Goal: Browse casually: Explore the website without a specific task or goal

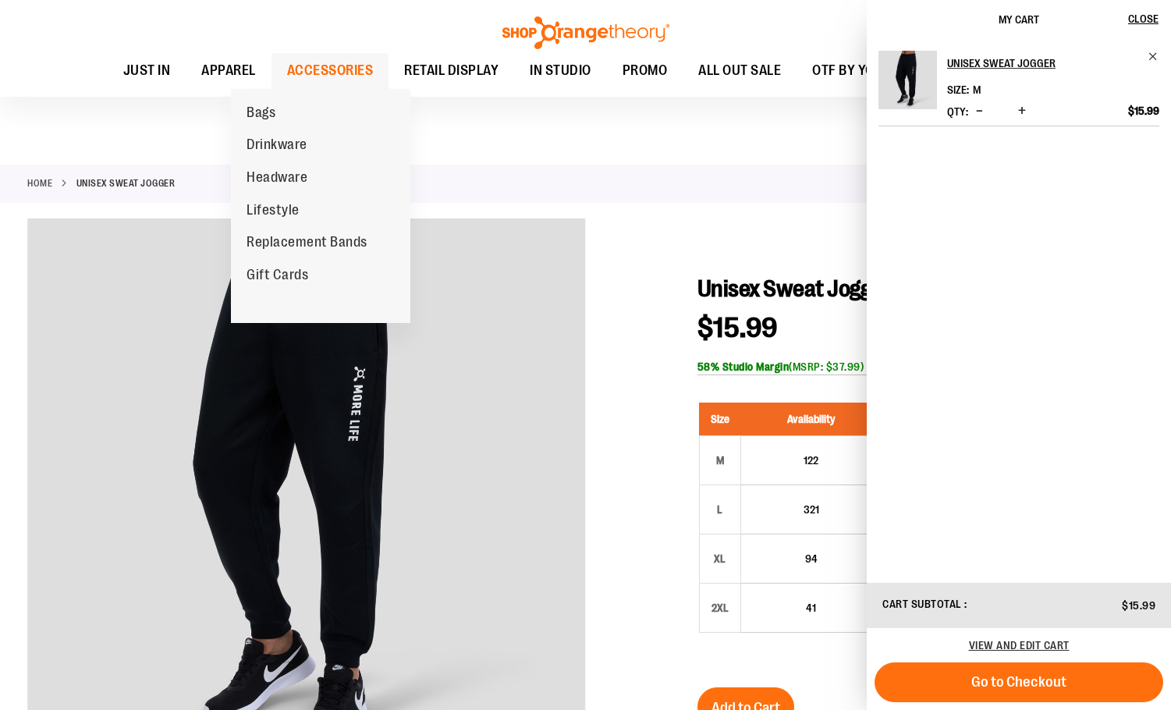
scroll to position [233, 0]
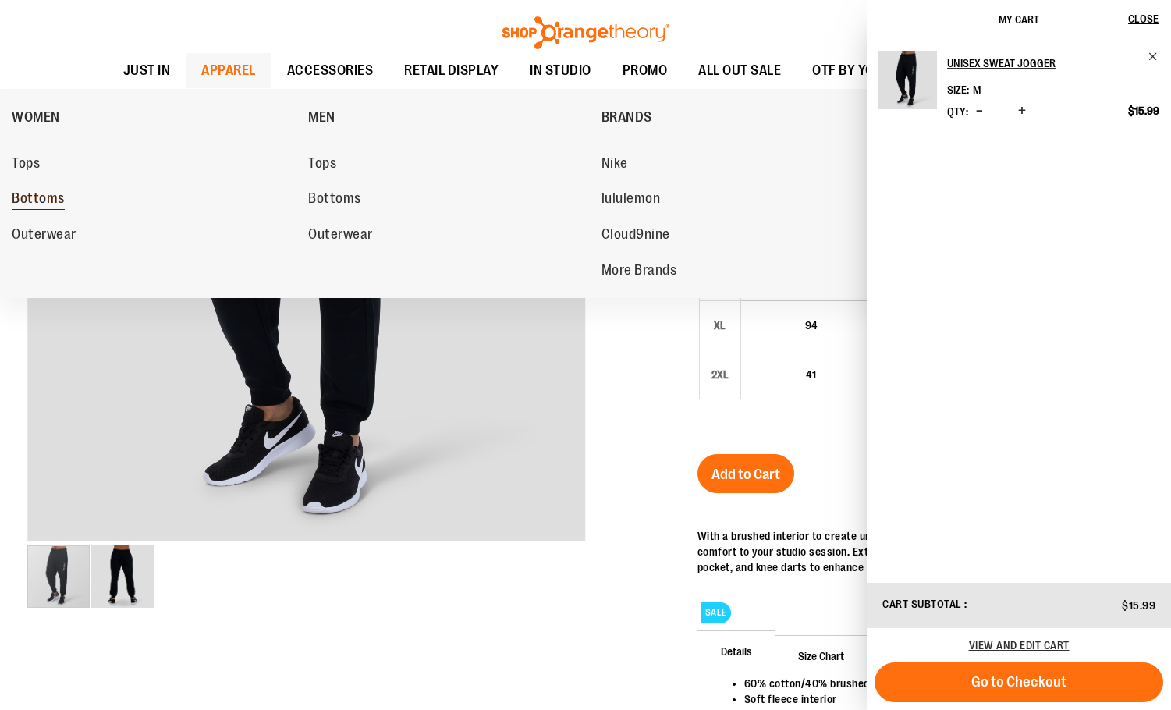
click at [57, 204] on span "Bottoms" at bounding box center [38, 199] width 53 height 19
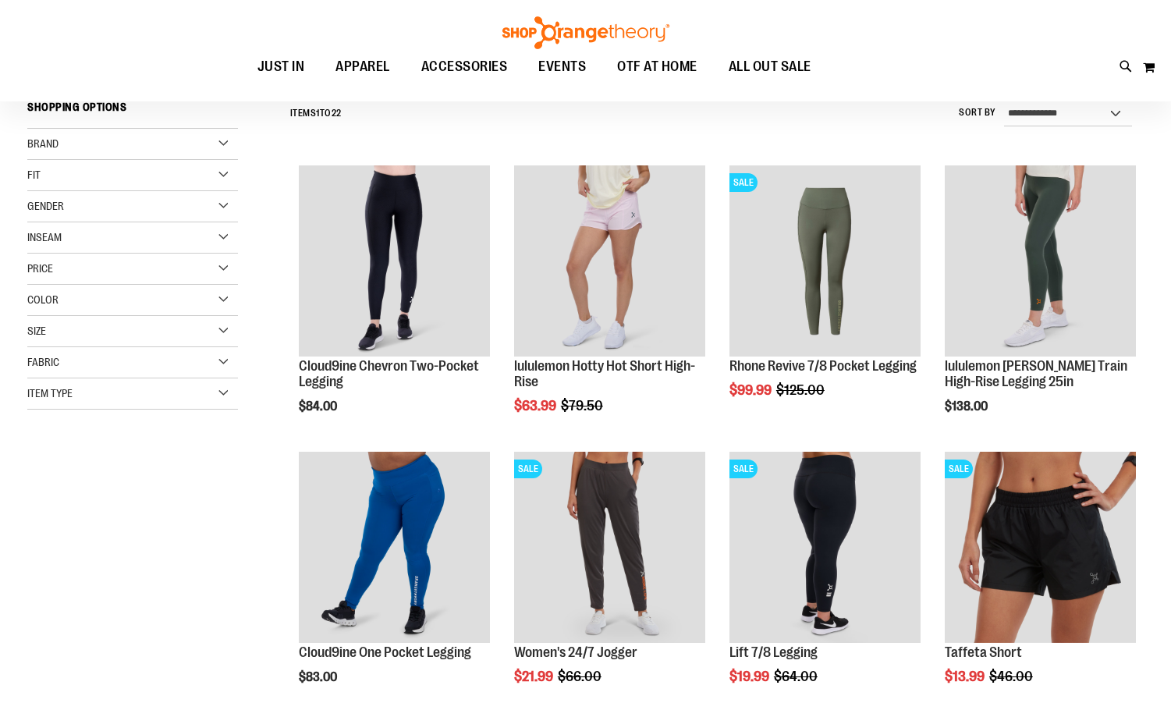
scroll to position [155, 0]
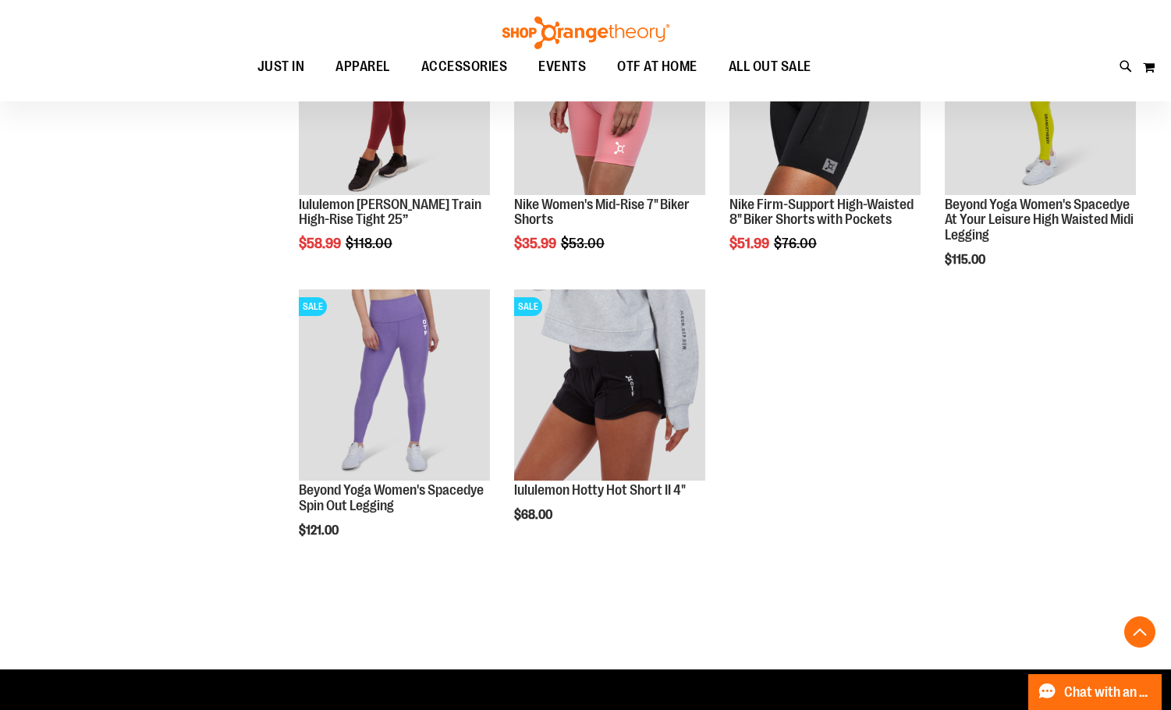
scroll to position [1559, 0]
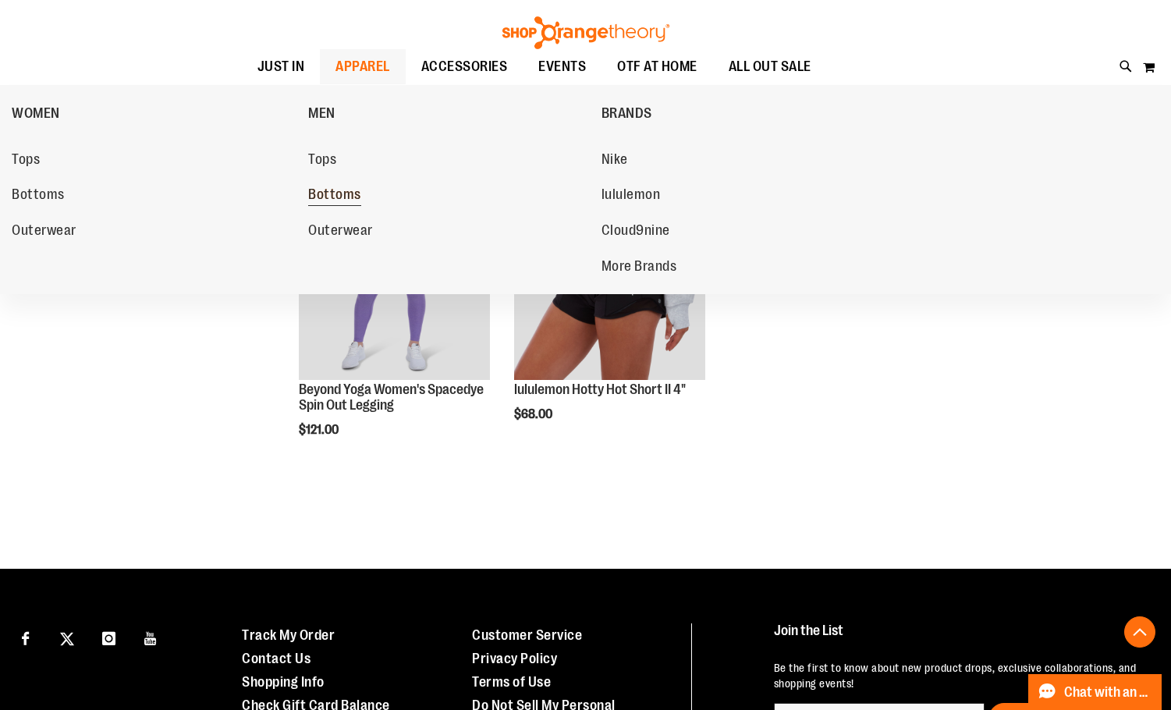
type input "**********"
click at [338, 198] on span "Bottoms" at bounding box center [334, 195] width 53 height 19
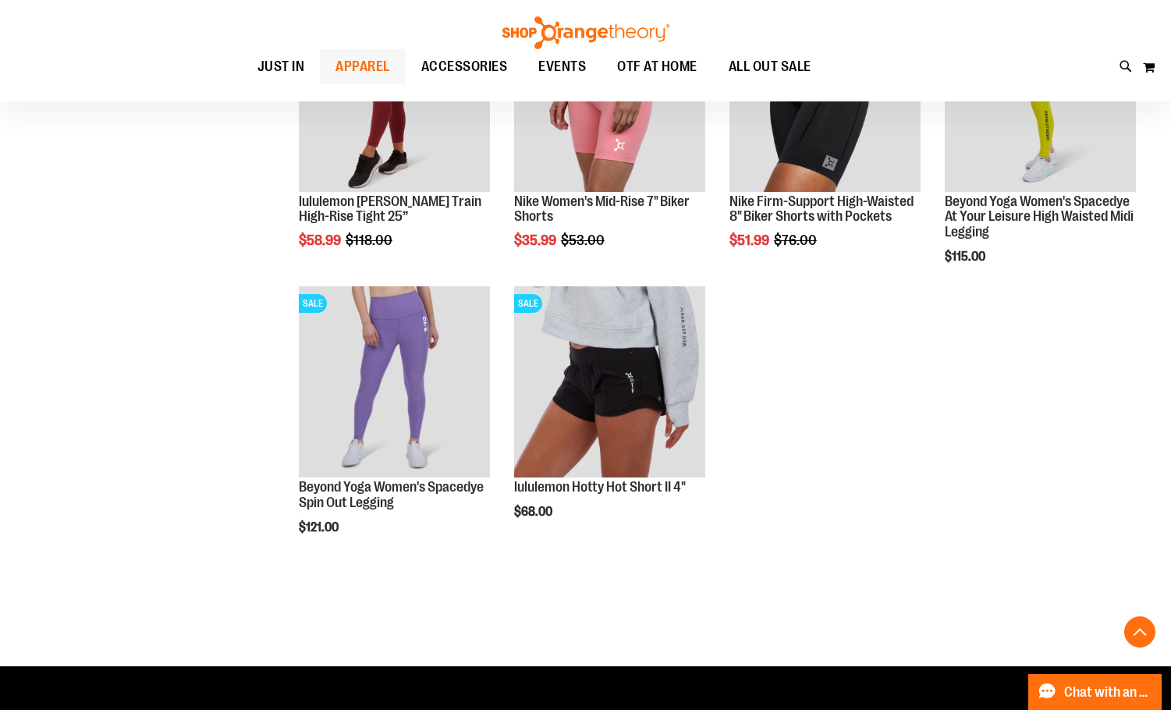
scroll to position [1325, 0]
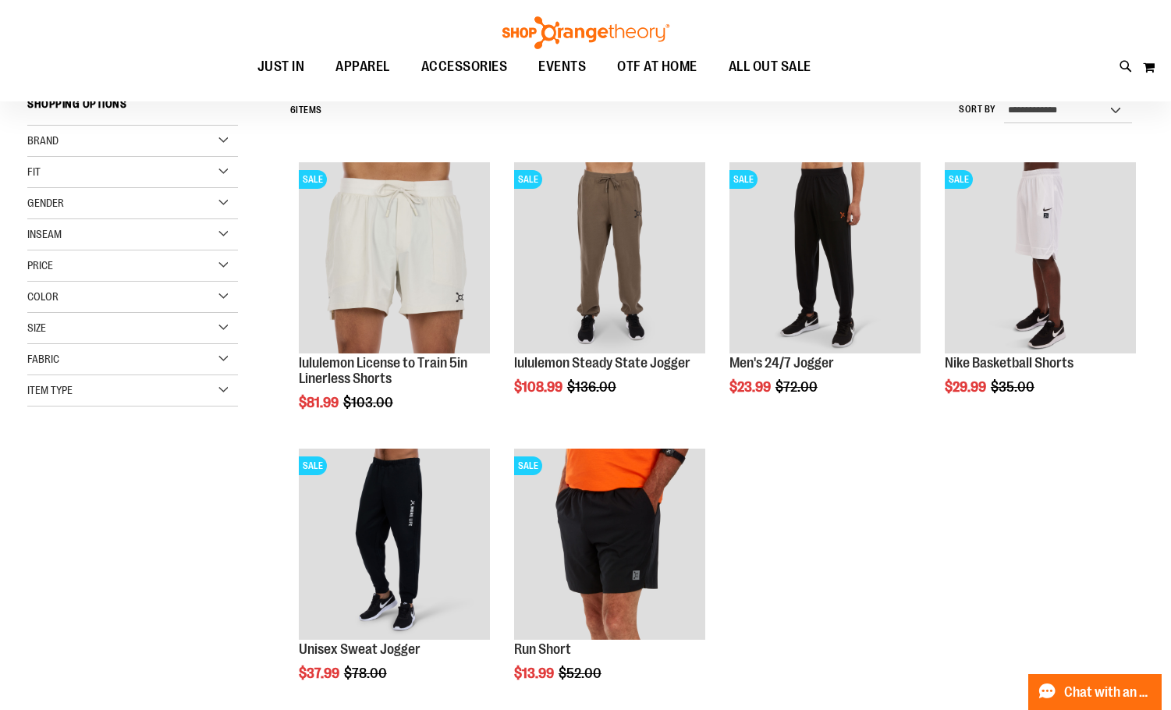
scroll to position [77, 0]
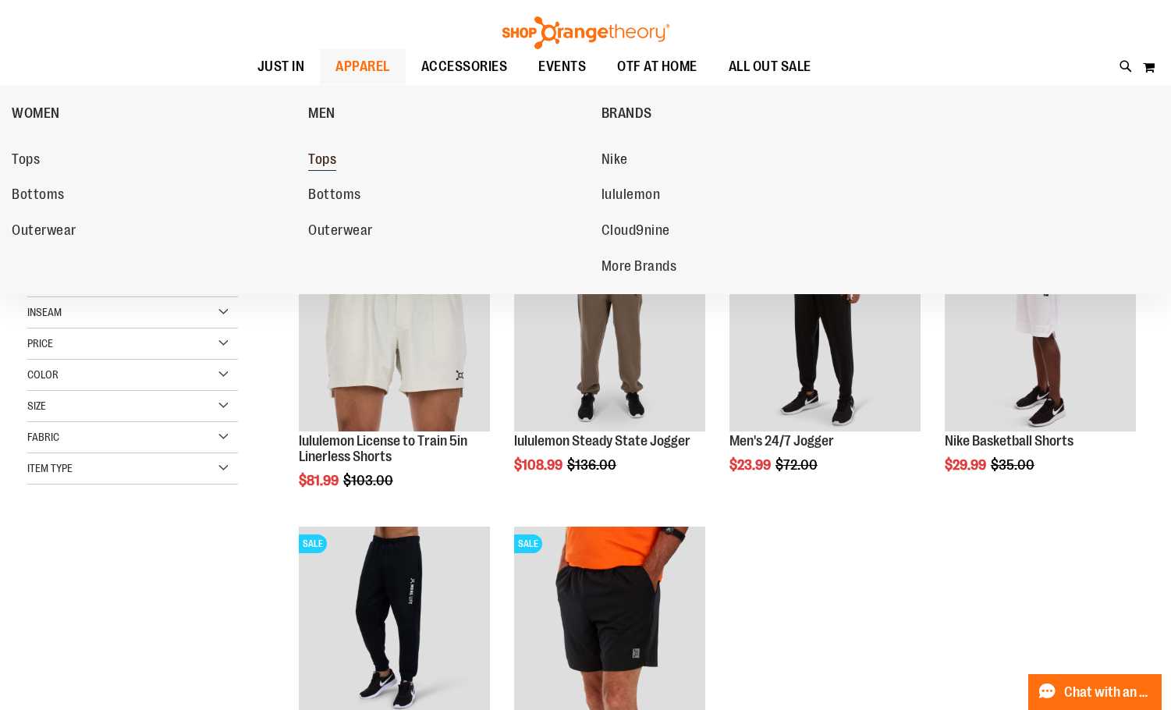
type input "**********"
click at [317, 160] on span "Tops" at bounding box center [322, 160] width 28 height 19
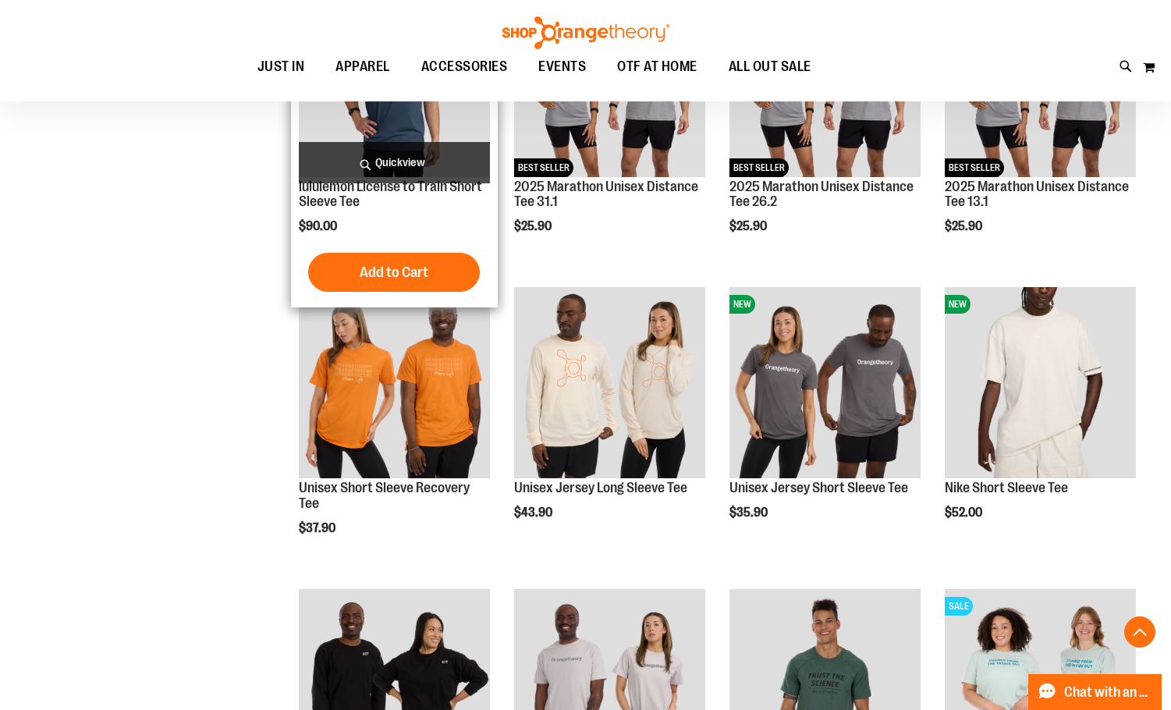
scroll to position [1013, 0]
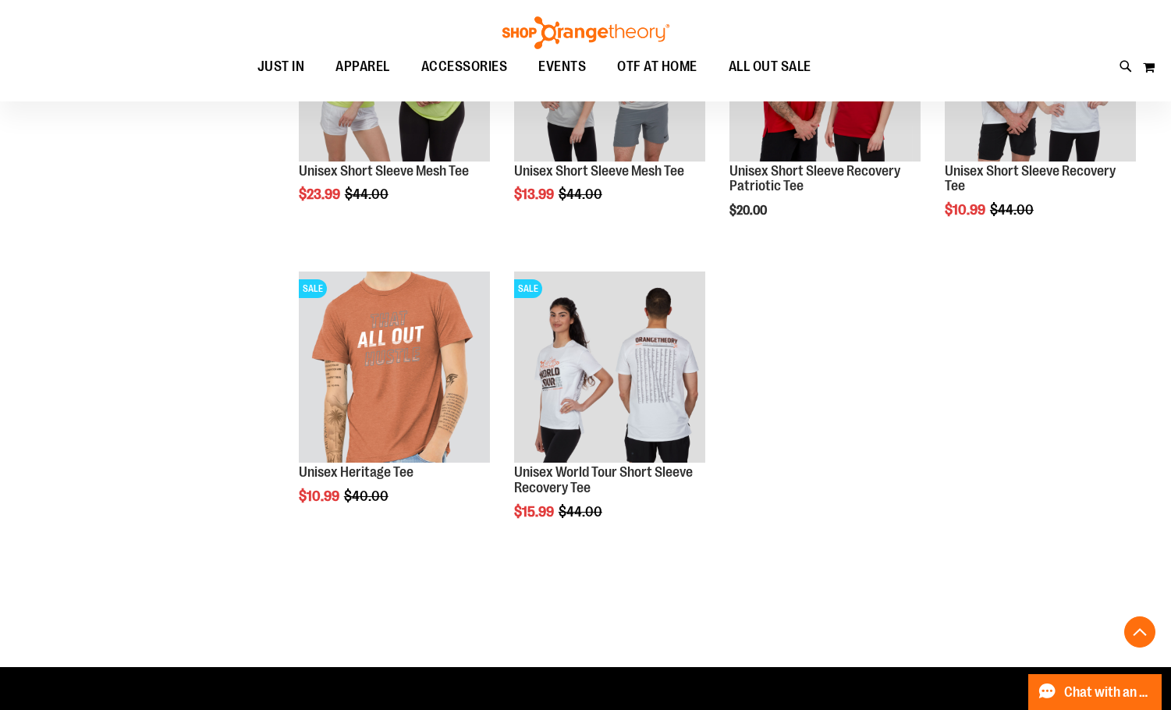
scroll to position [2495, 0]
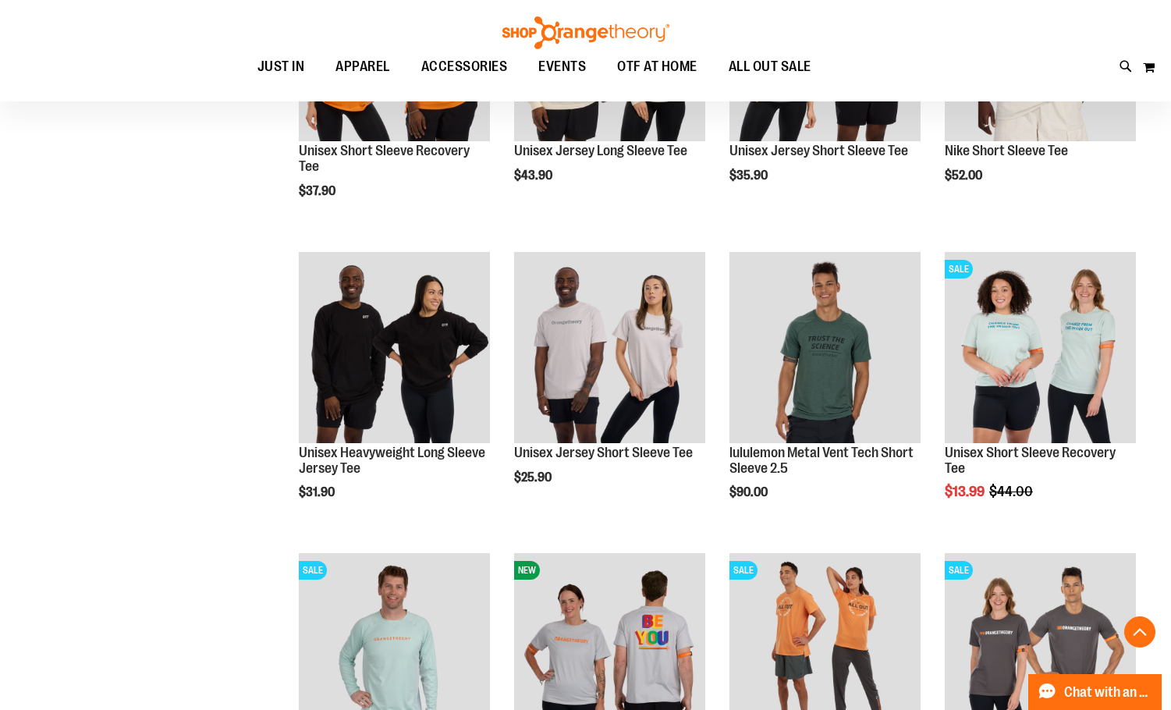
scroll to position [1247, 0]
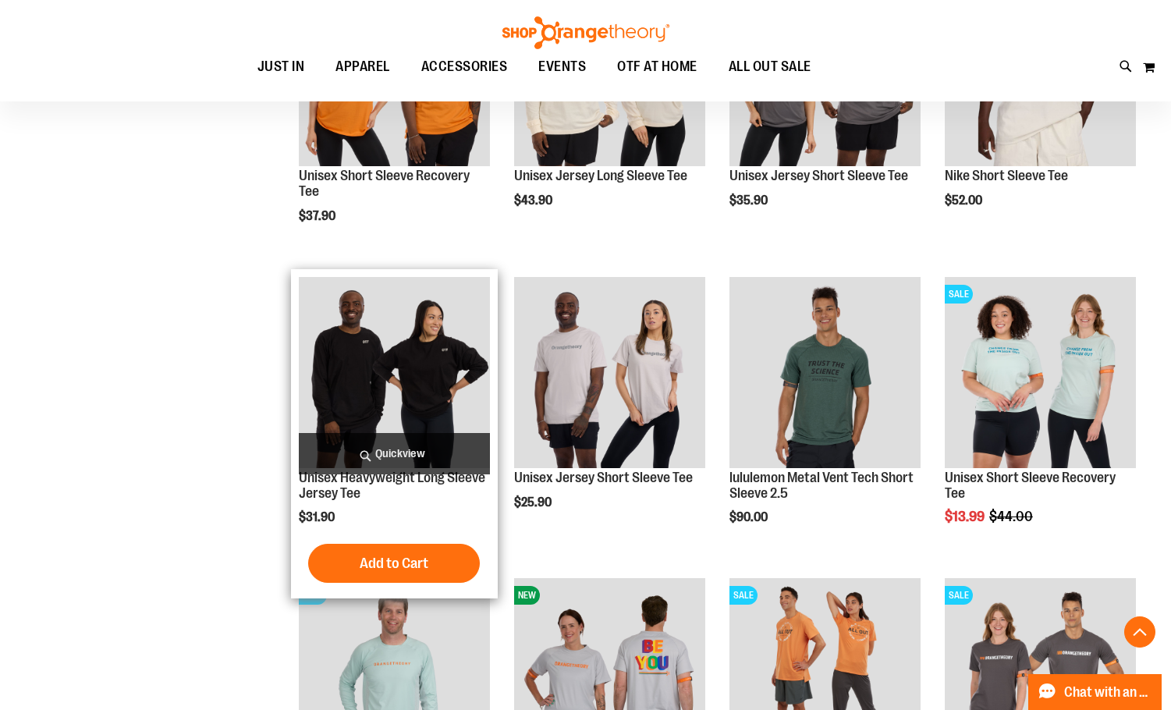
type input "**********"
click at [441, 391] on img "product" at bounding box center [394, 372] width 191 height 191
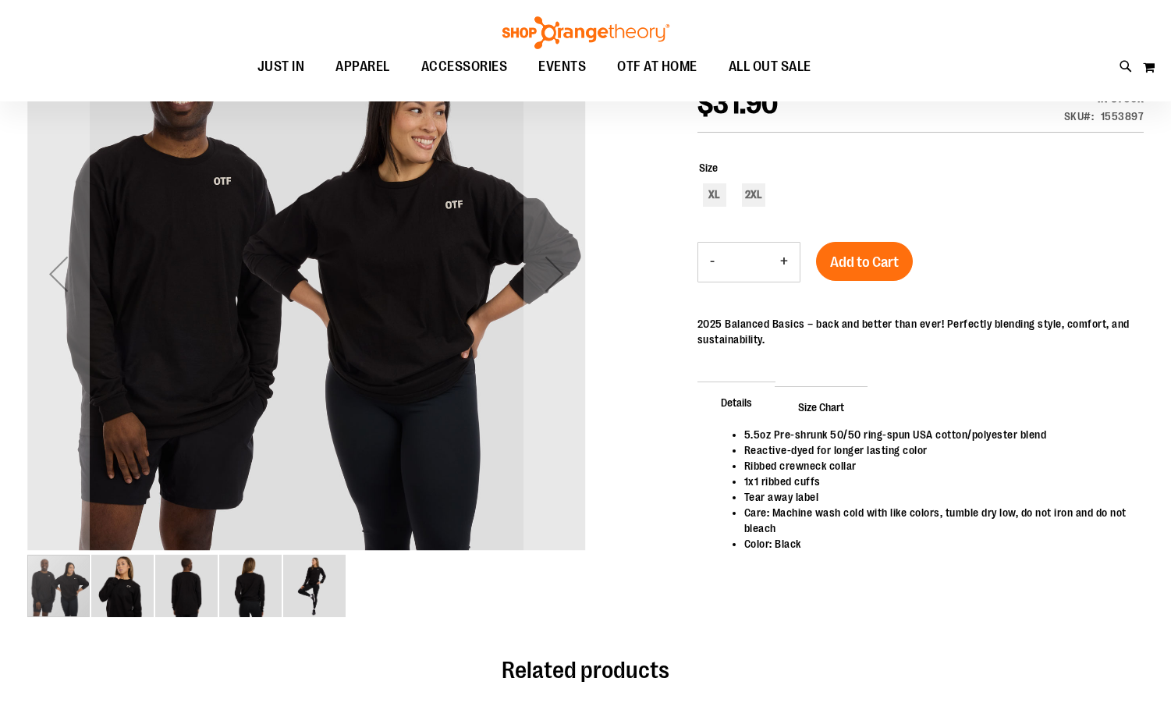
scroll to position [233, 0]
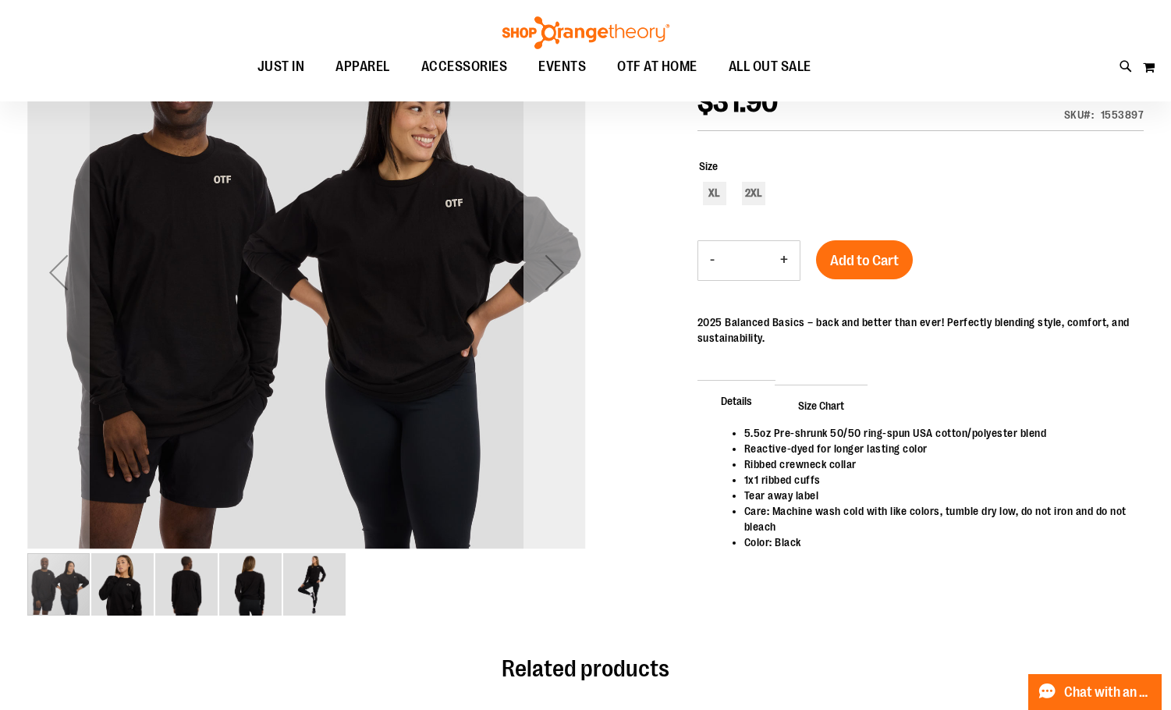
type input "**********"
click at [568, 321] on div "Next" at bounding box center [554, 272] width 62 height 558
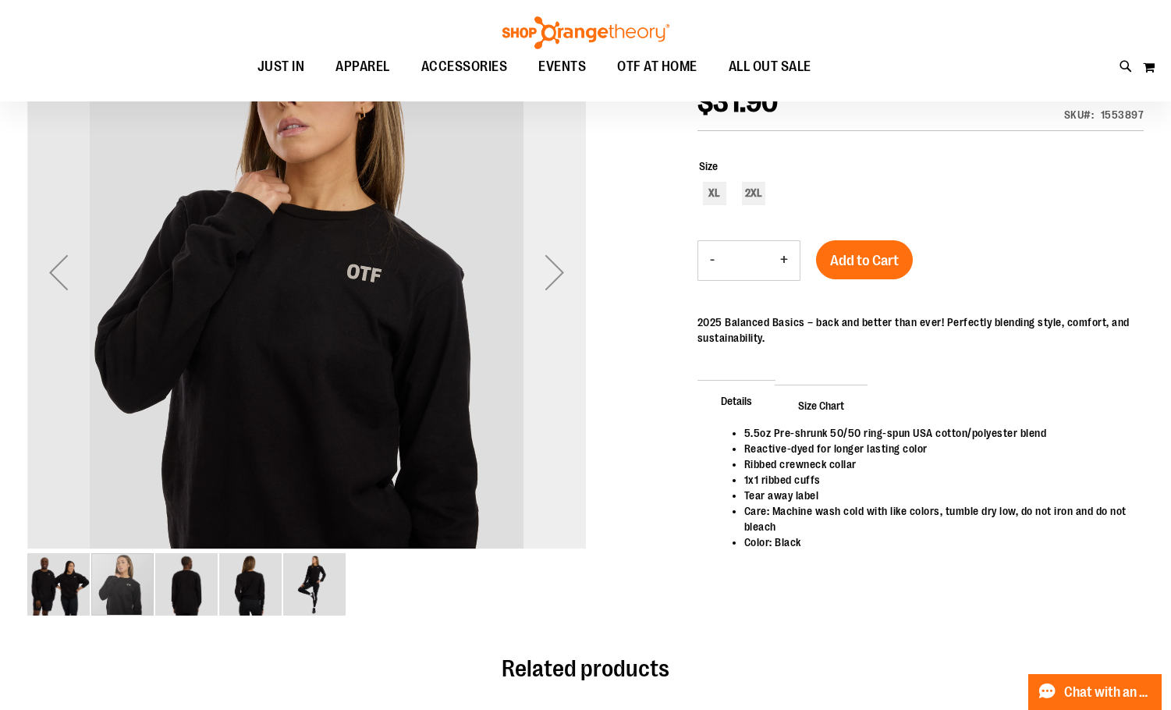
click at [568, 321] on div "Next" at bounding box center [554, 272] width 62 height 558
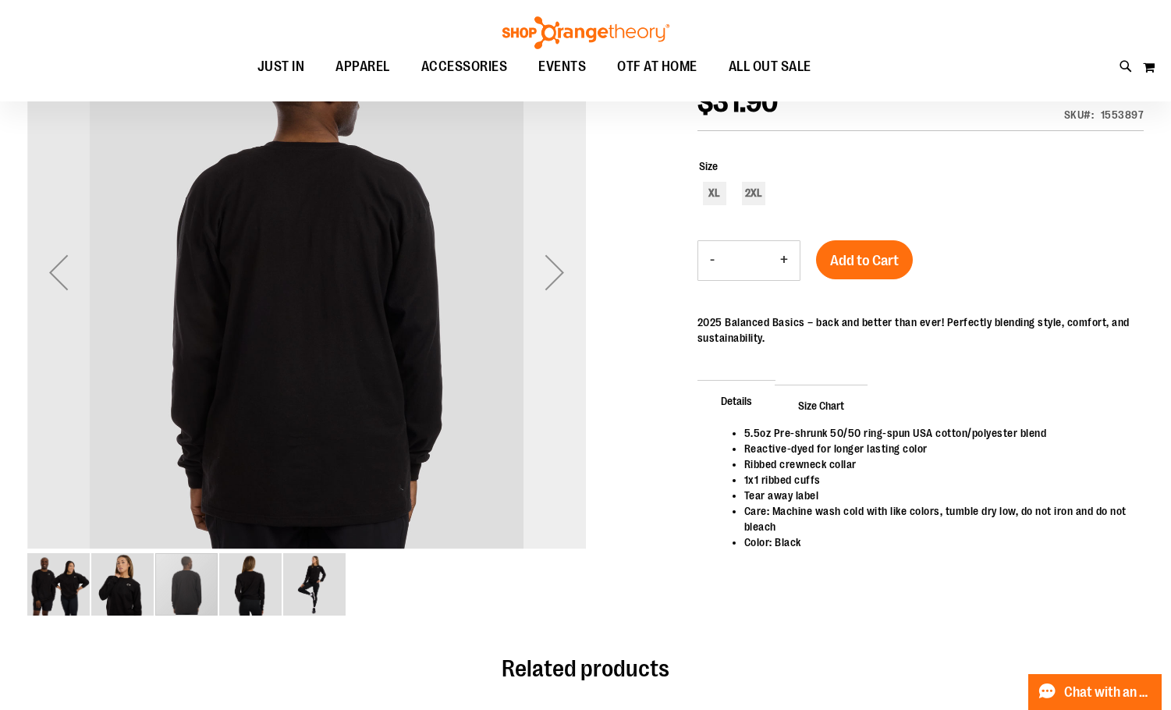
click at [568, 321] on div "Next" at bounding box center [554, 272] width 62 height 558
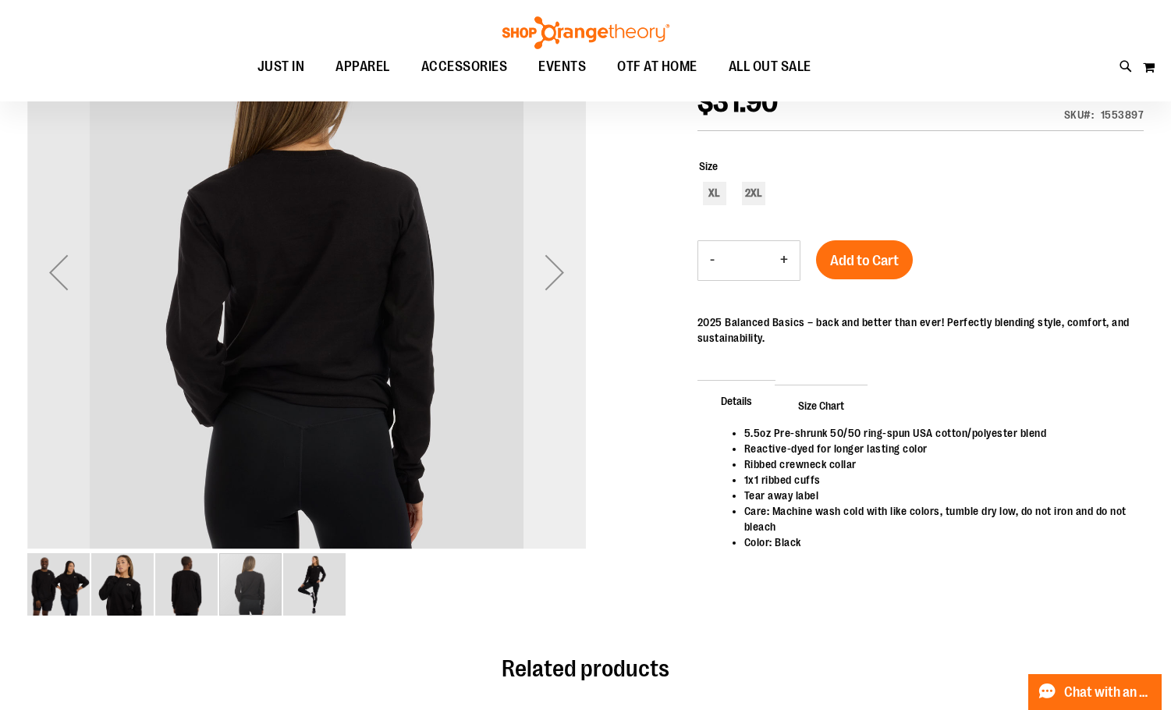
click at [568, 321] on div "Next" at bounding box center [554, 272] width 62 height 558
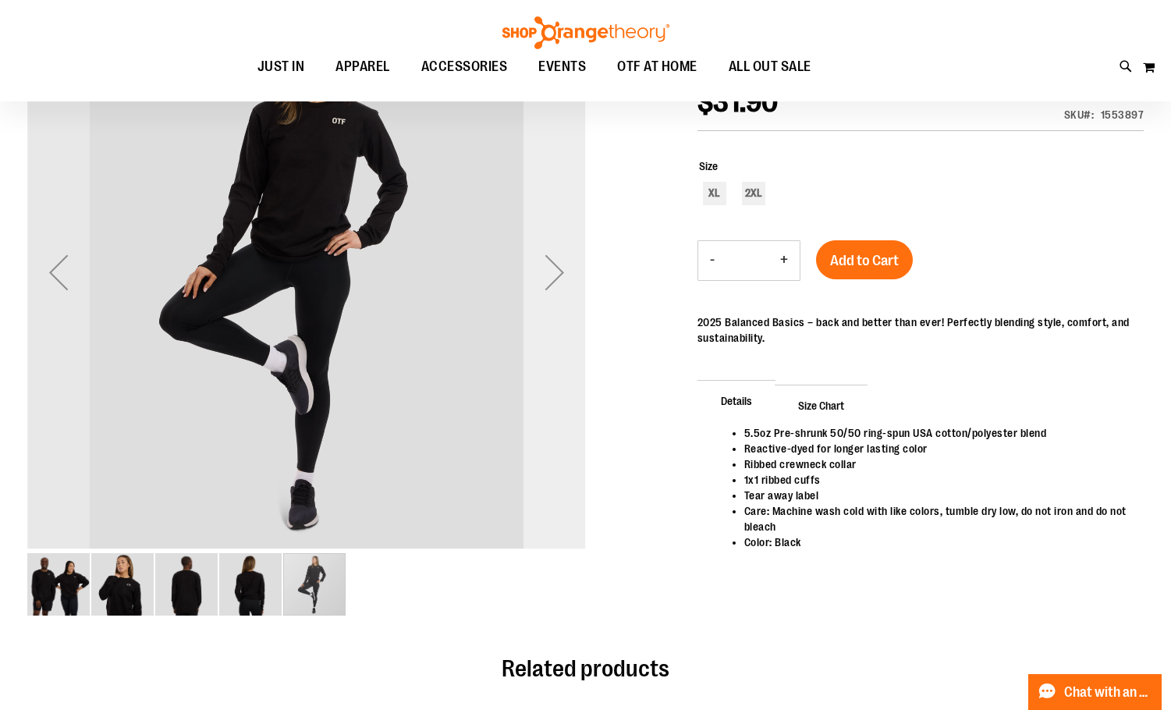
click at [568, 321] on div "Next" at bounding box center [554, 272] width 62 height 558
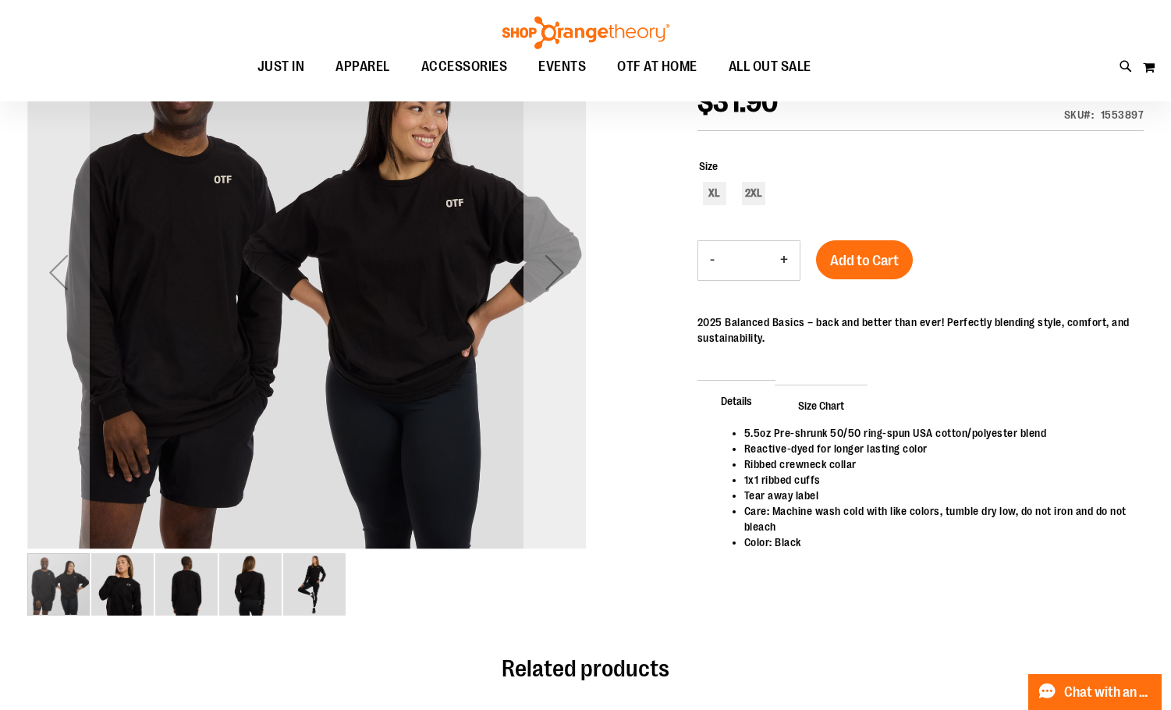
click at [568, 321] on div "Next" at bounding box center [554, 272] width 62 height 558
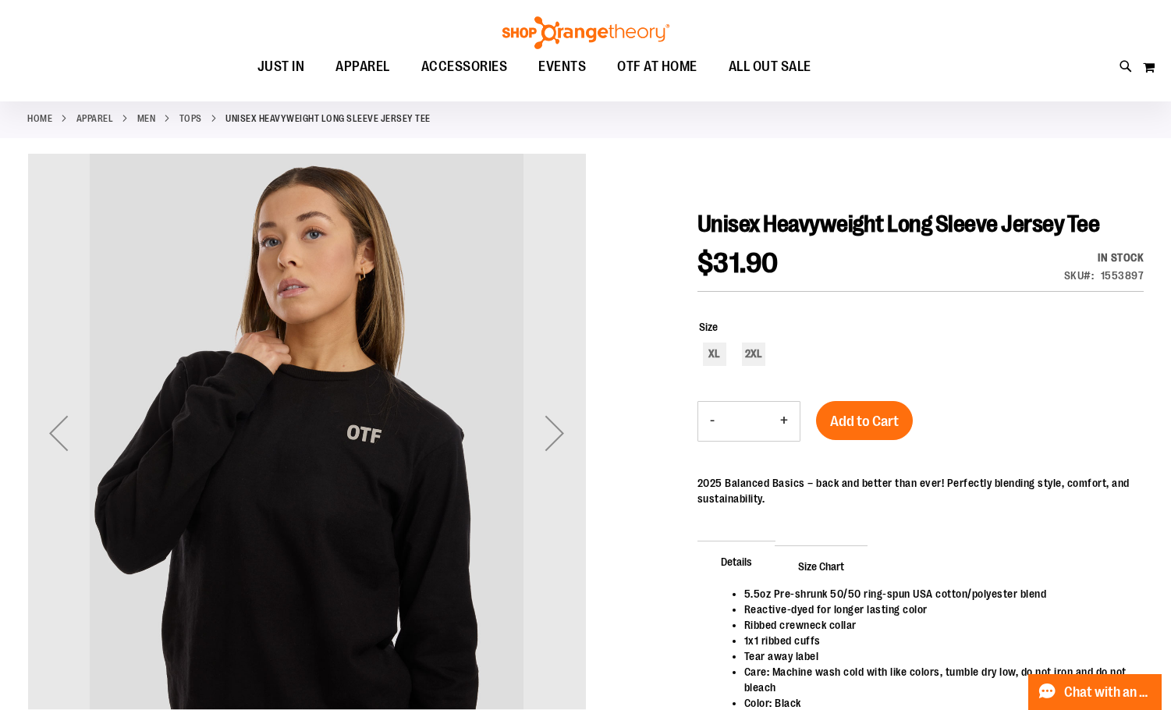
scroll to position [0, 0]
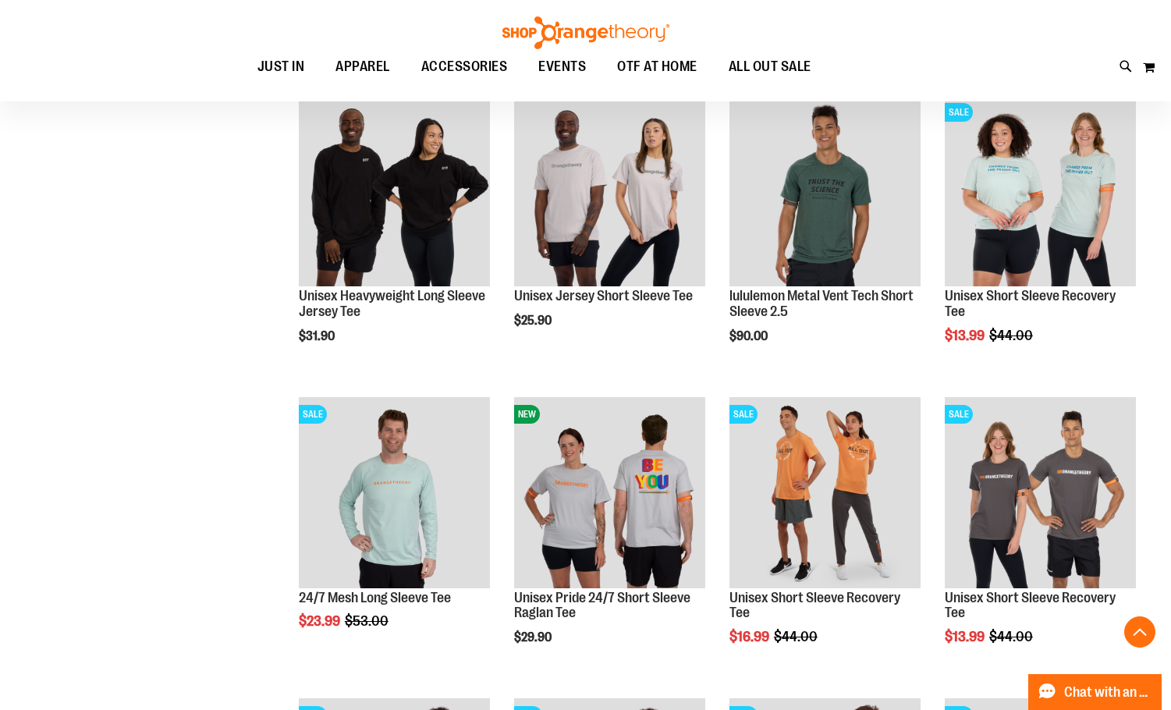
scroll to position [650, 0]
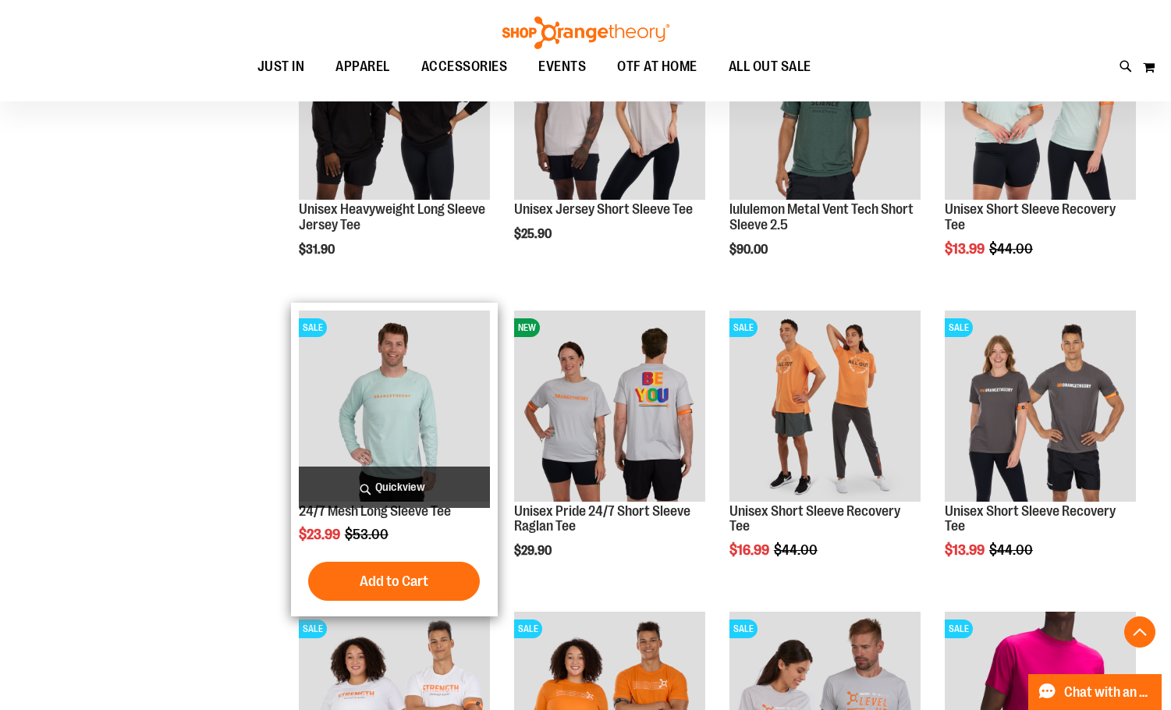
type input "**********"
click at [475, 386] on img "product" at bounding box center [394, 405] width 191 height 191
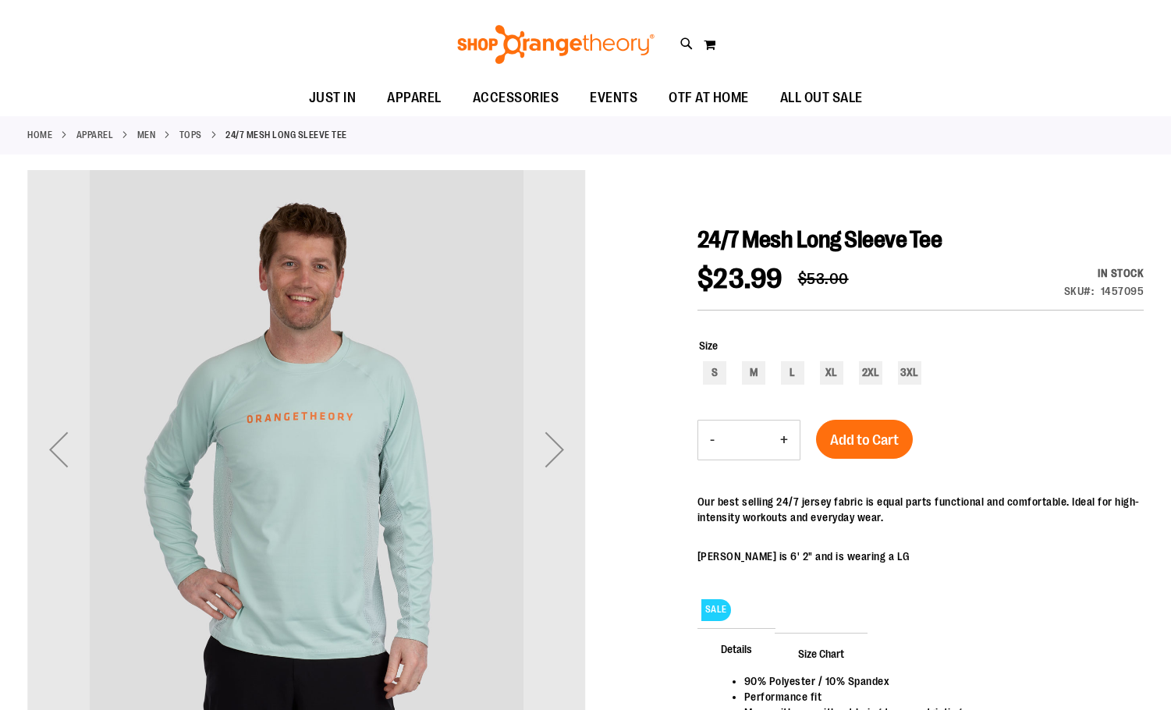
scroll to position [155, 0]
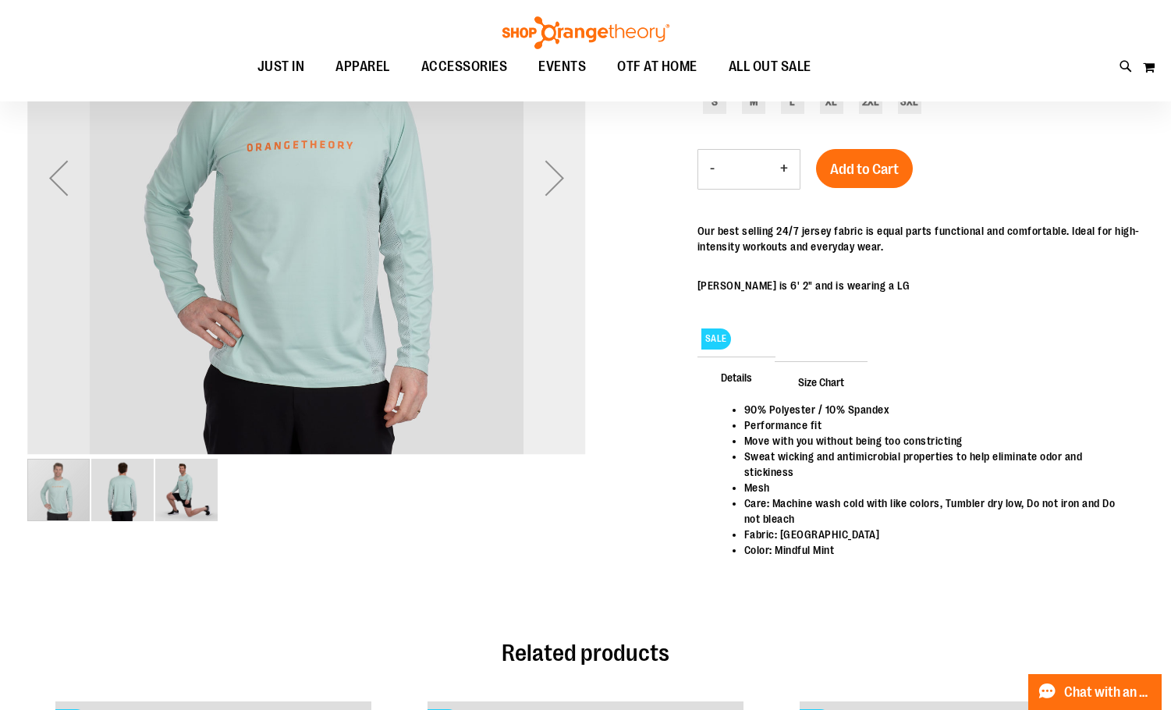
type input "**********"
click at [562, 311] on div "Next" at bounding box center [554, 178] width 62 height 558
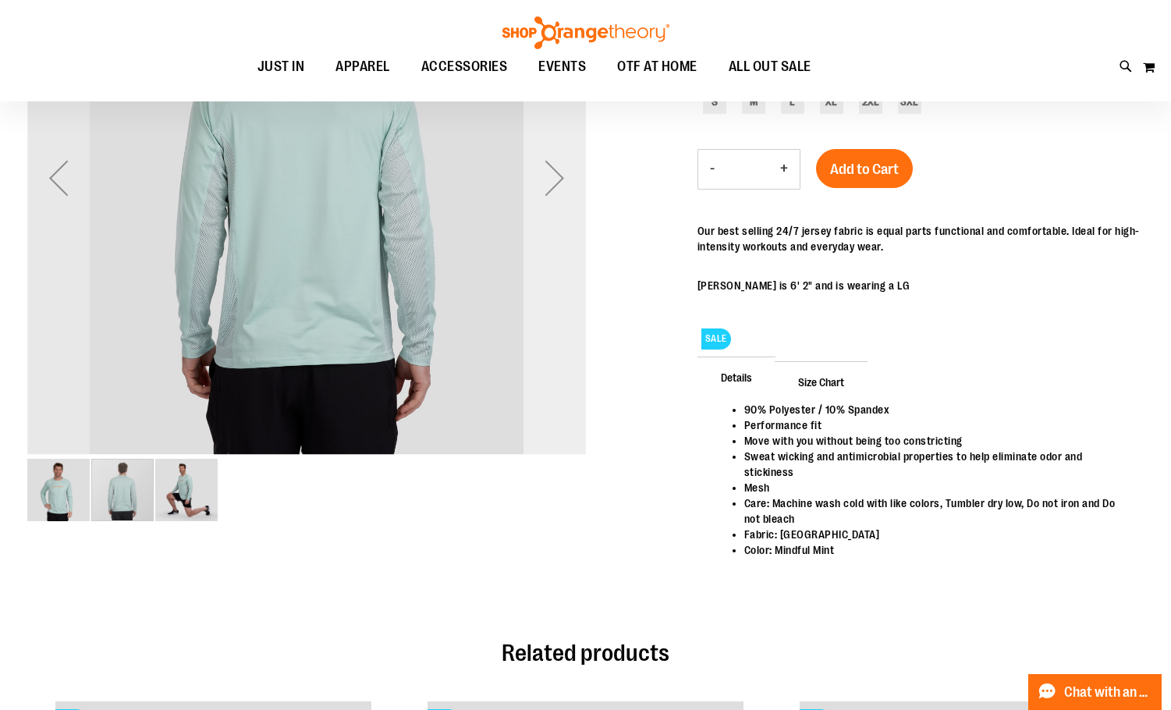
click at [562, 311] on div "Next" at bounding box center [554, 178] width 62 height 558
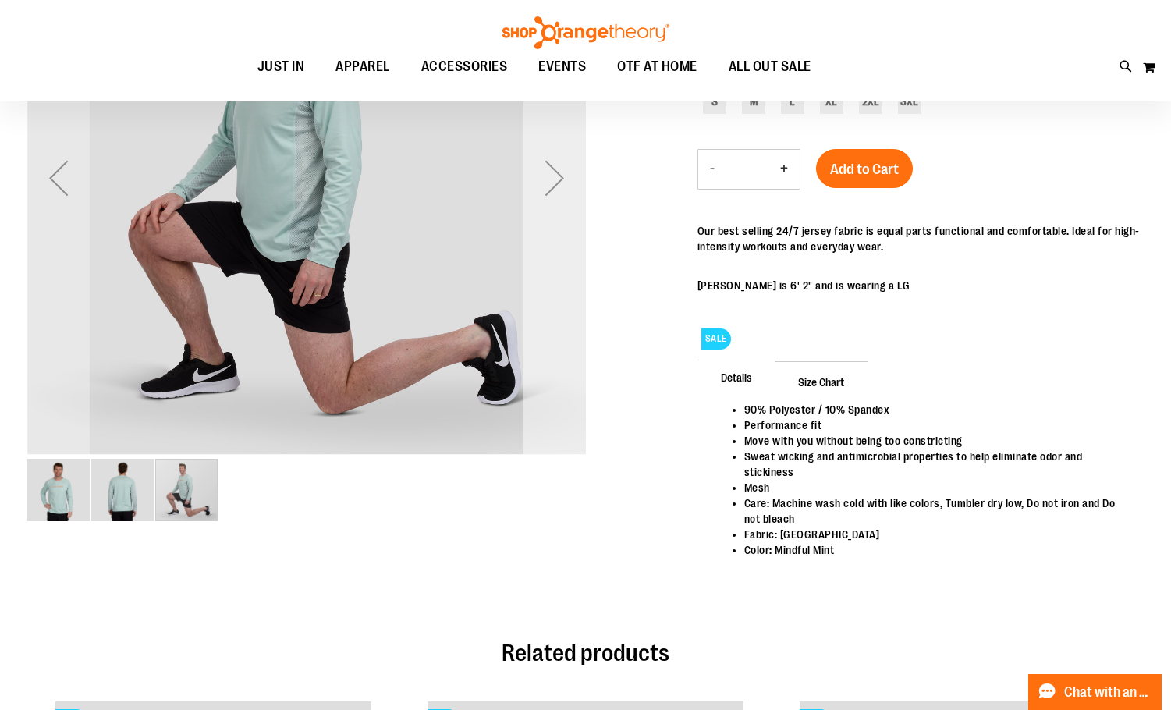
click at [562, 311] on div "Next" at bounding box center [554, 178] width 62 height 558
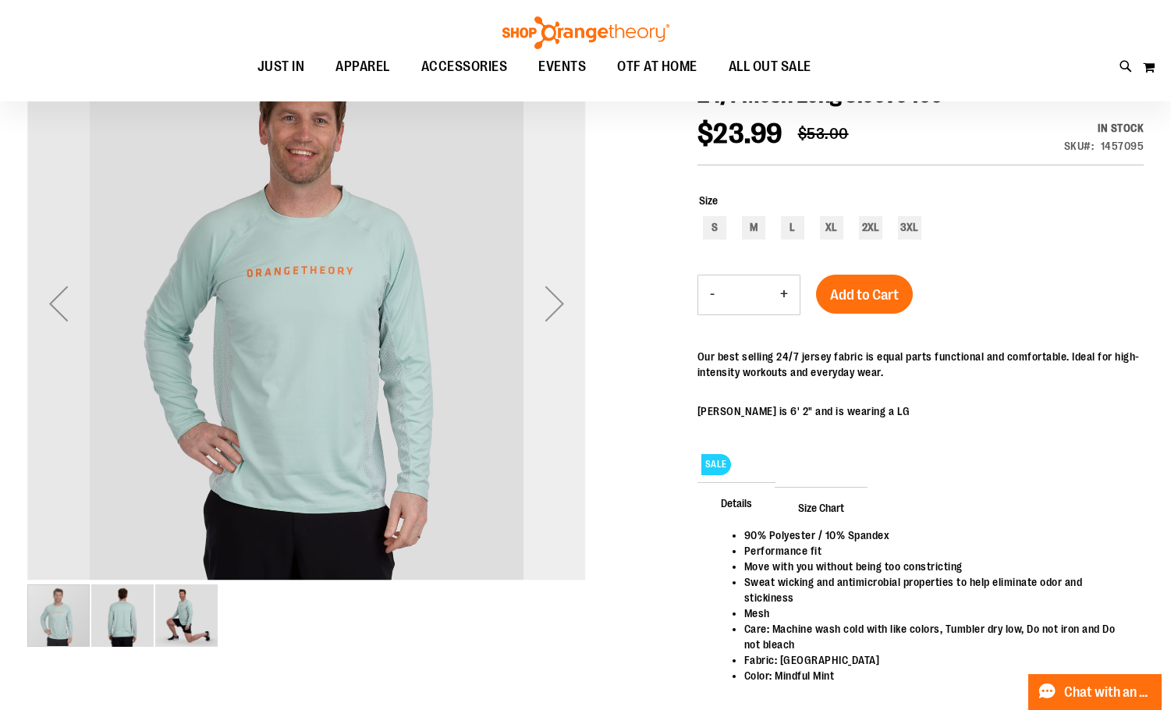
scroll to position [0, 0]
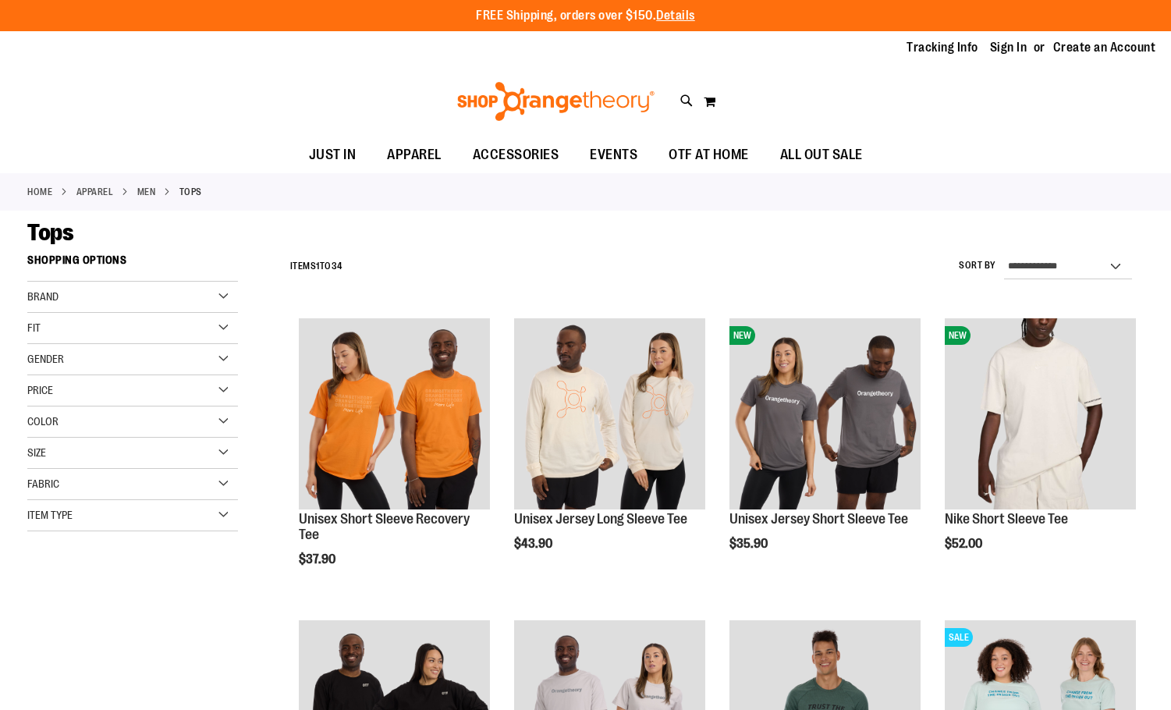
scroll to position [611, 0]
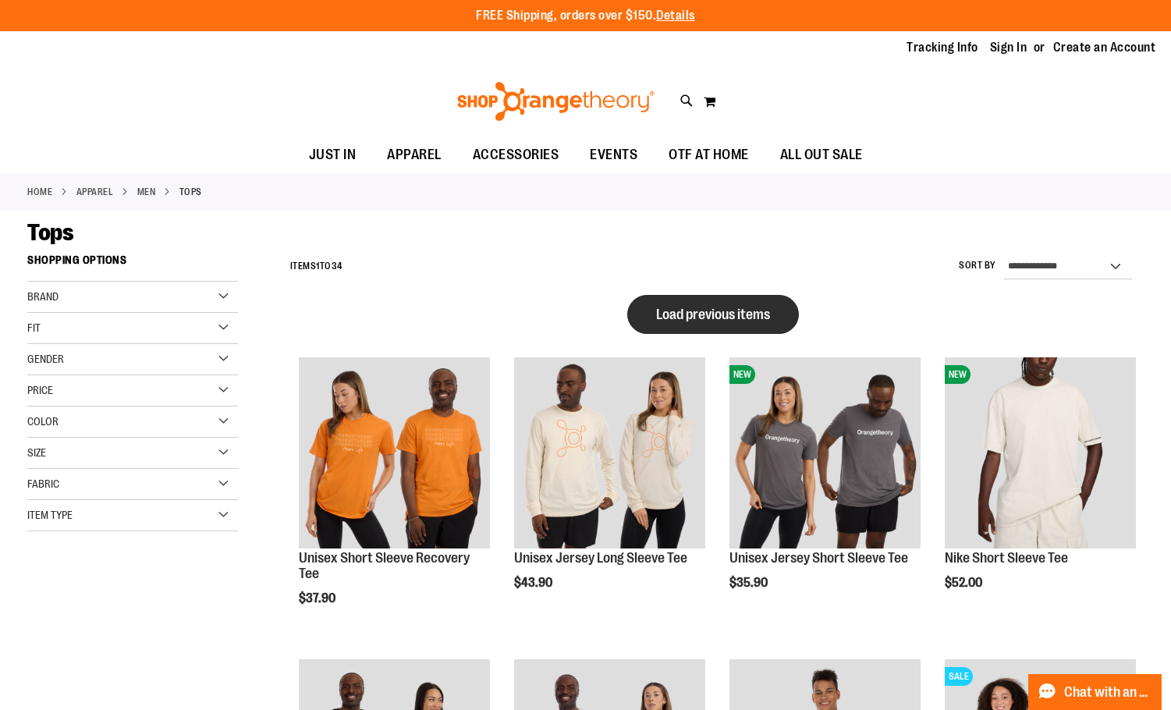
type input "**********"
click at [703, 324] on button "Load previous items" at bounding box center [713, 314] width 172 height 39
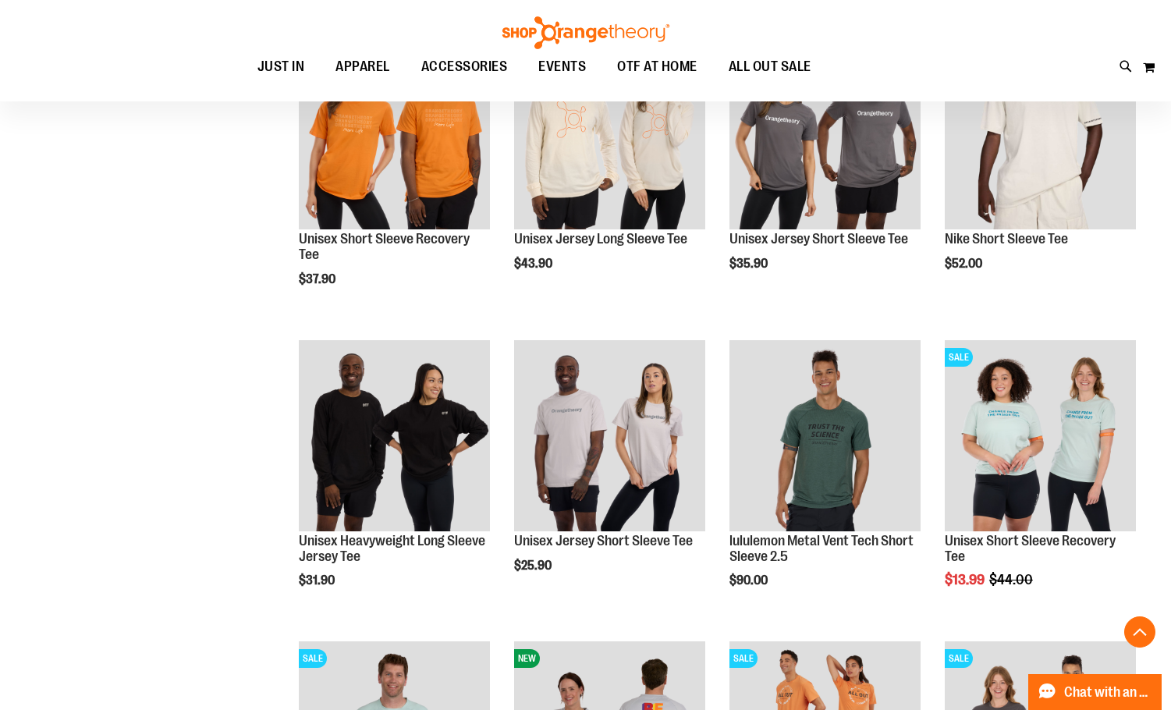
scroll to position [1325, 0]
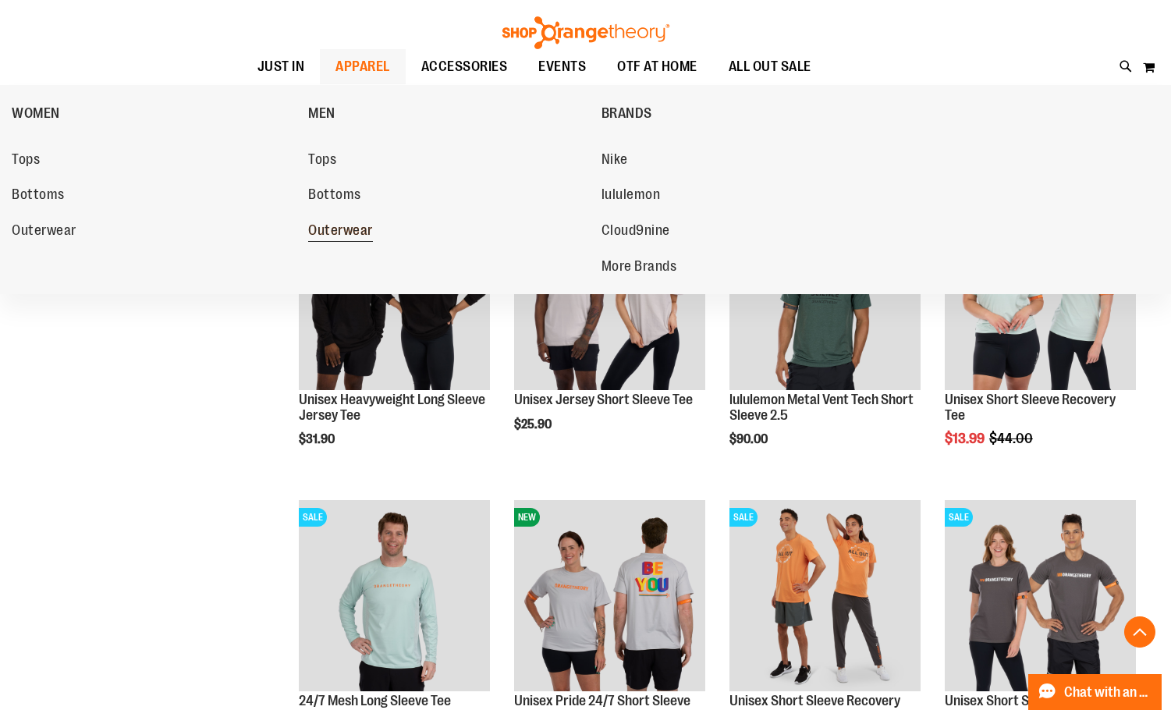
click at [356, 238] on span "Outerwear" at bounding box center [340, 231] width 65 height 19
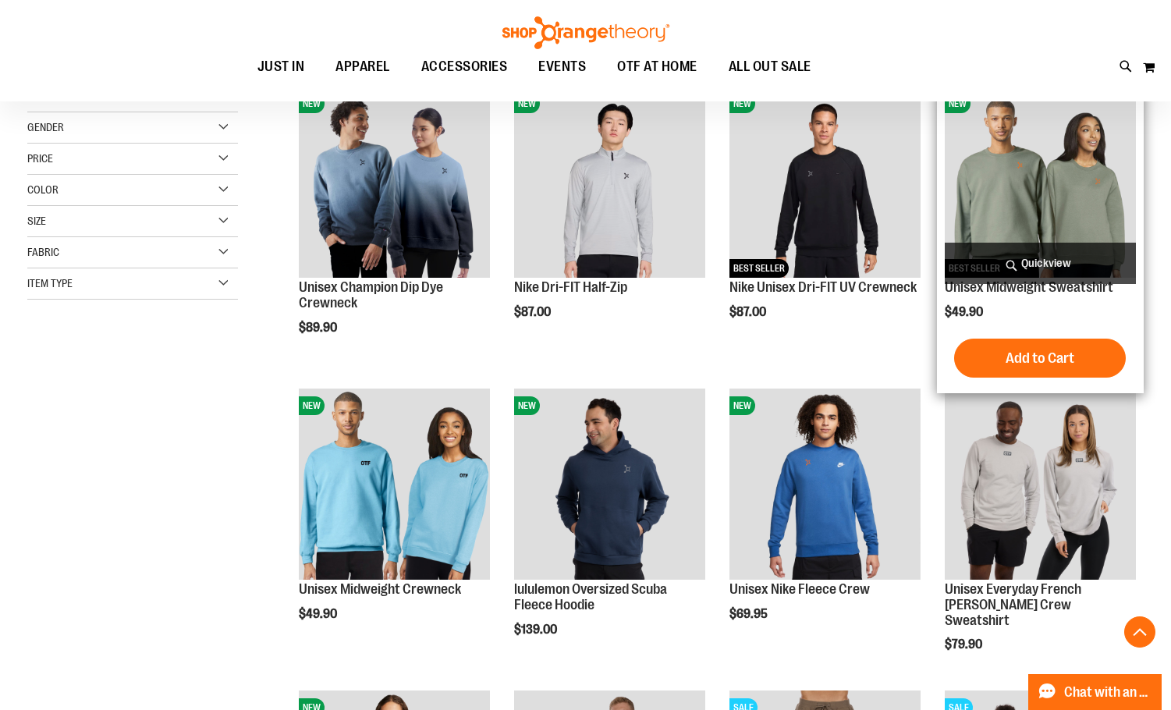
scroll to position [311, 0]
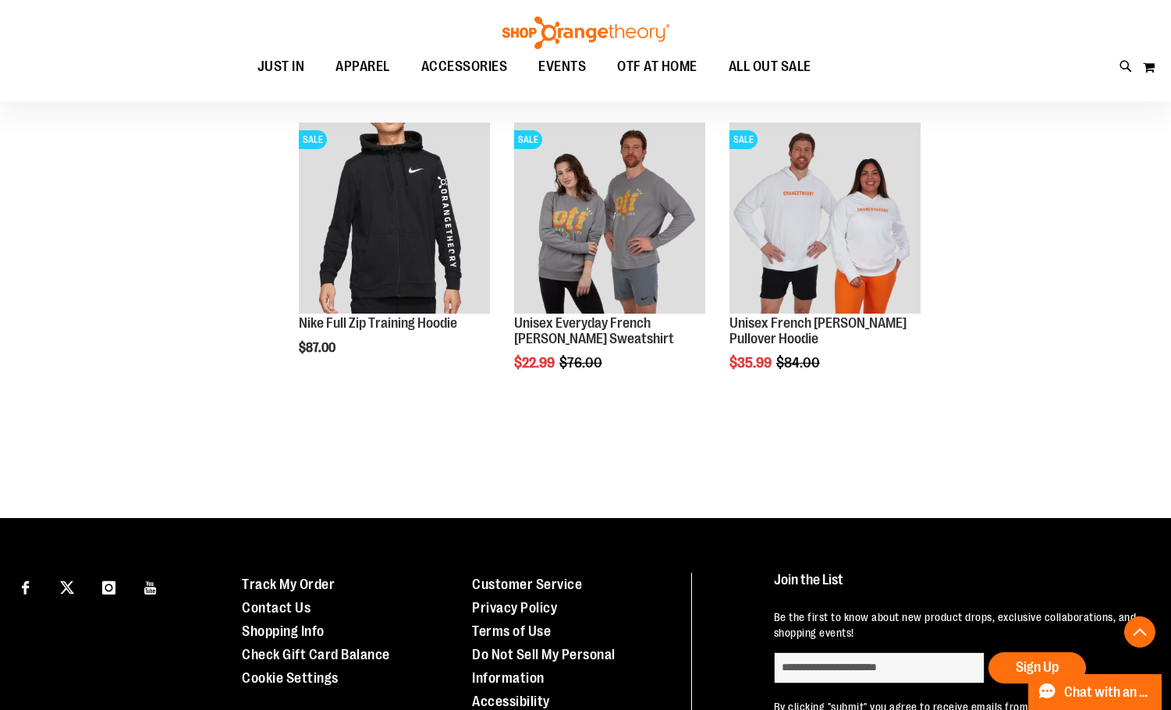
scroll to position [1715, 0]
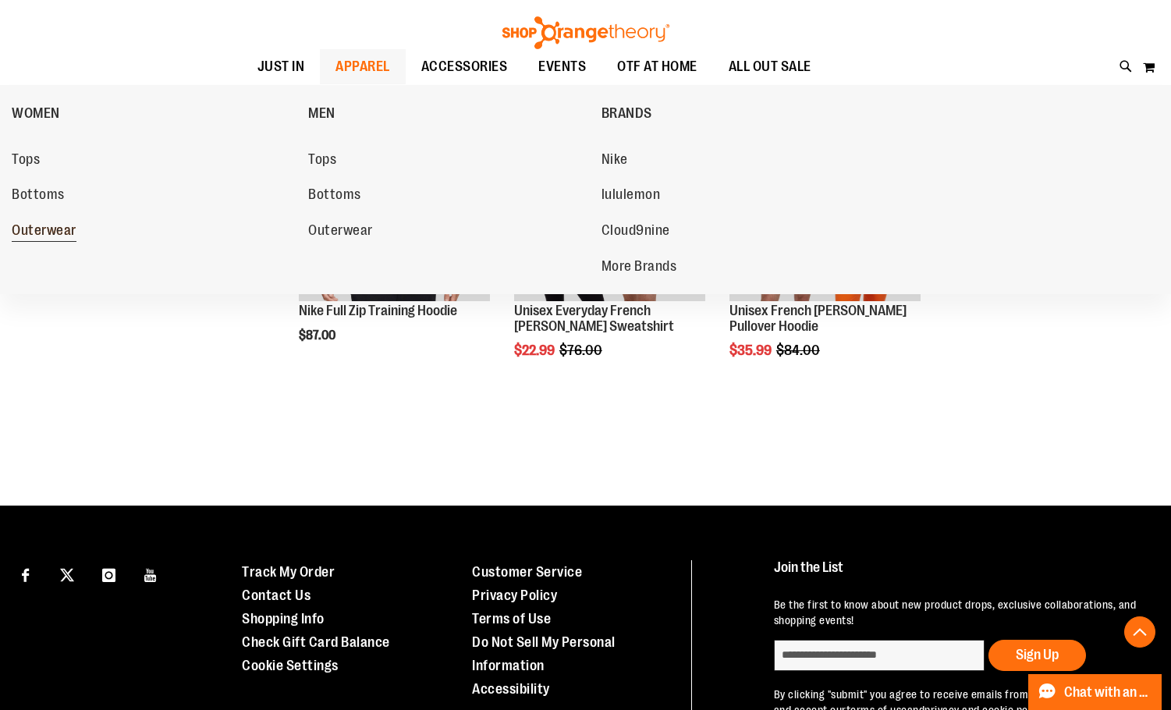
type input "**********"
click at [59, 240] on span "Outerwear" at bounding box center [44, 231] width 65 height 19
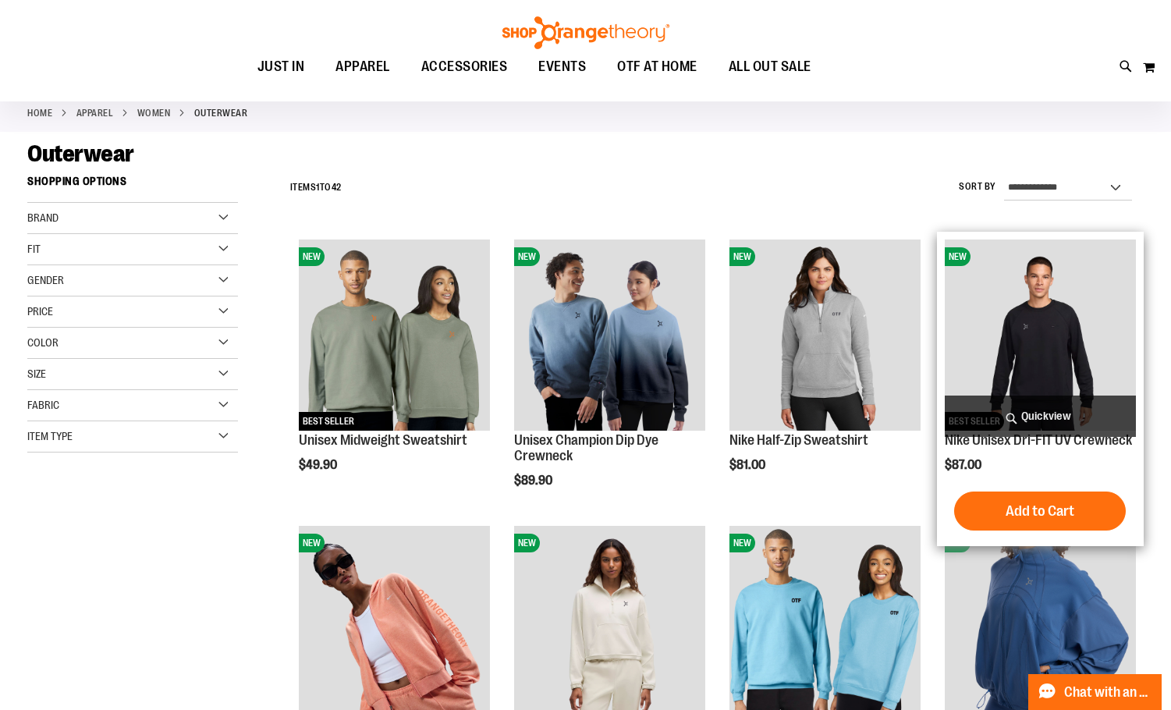
scroll to position [156, 0]
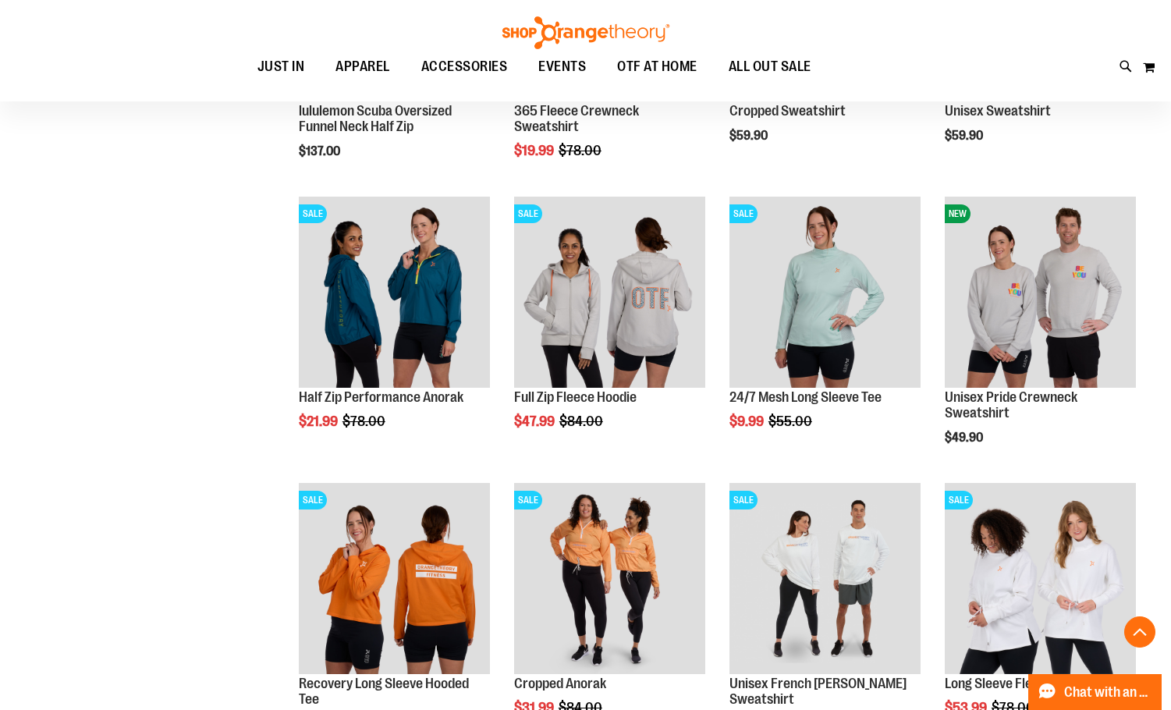
scroll to position [1872, 0]
